Goal: Check status

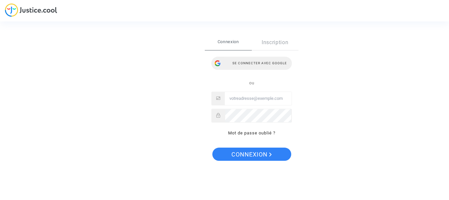
click at [269, 62] on div "Se connecter avec Google" at bounding box center [251, 63] width 81 height 13
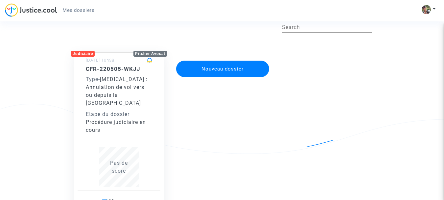
scroll to position [21, 0]
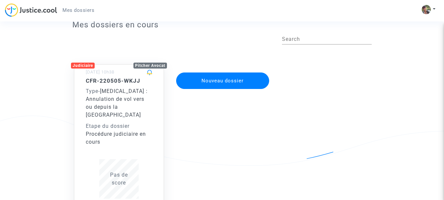
click at [113, 79] on h5 "CFR-220505-WKJJ" at bounding box center [119, 80] width 66 height 7
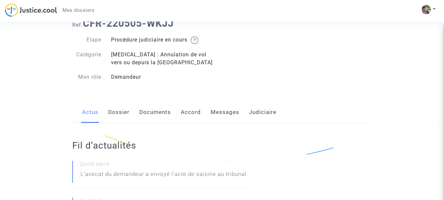
scroll to position [8, 0]
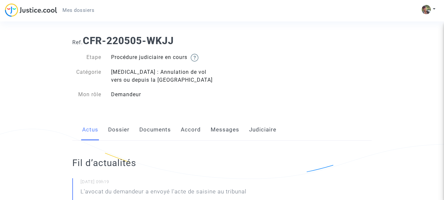
click at [118, 129] on link "Dossier" at bounding box center [118, 130] width 21 height 22
